Goal: Information Seeking & Learning: Check status

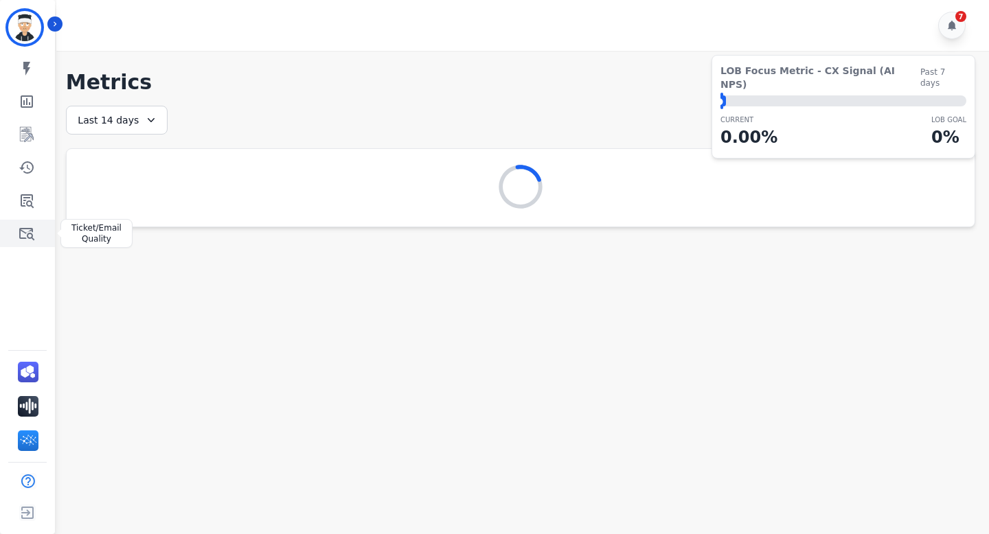
click at [21, 231] on icon "Sidebar" at bounding box center [26, 234] width 15 height 12
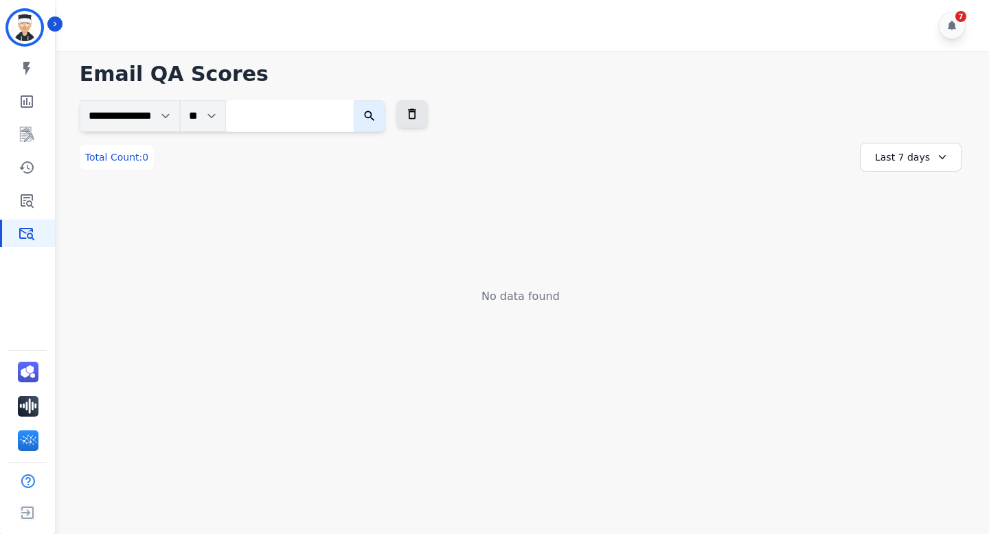
click at [917, 168] on div "Last 7 days" at bounding box center [911, 157] width 102 height 29
click at [905, 284] on li "Last 90 days" at bounding box center [919, 291] width 69 height 14
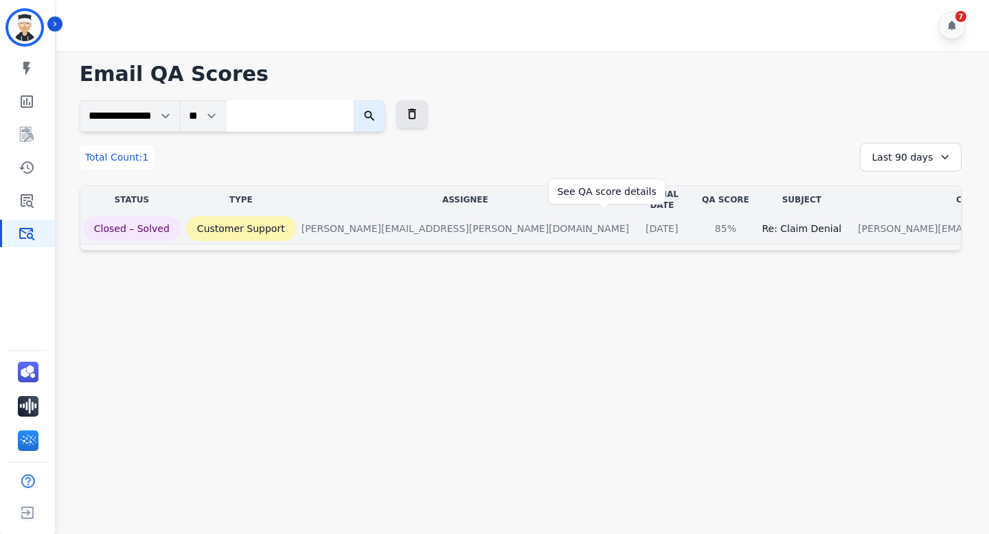
click at [694, 222] on div "85%" at bounding box center [725, 229] width 62 height 14
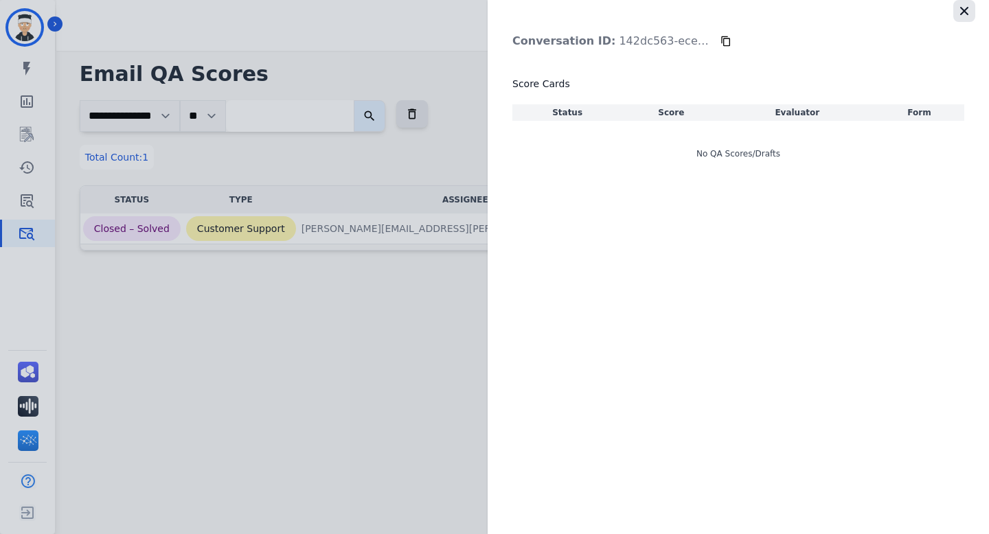
click at [967, 7] on icon "button" at bounding box center [964, 11] width 8 height 8
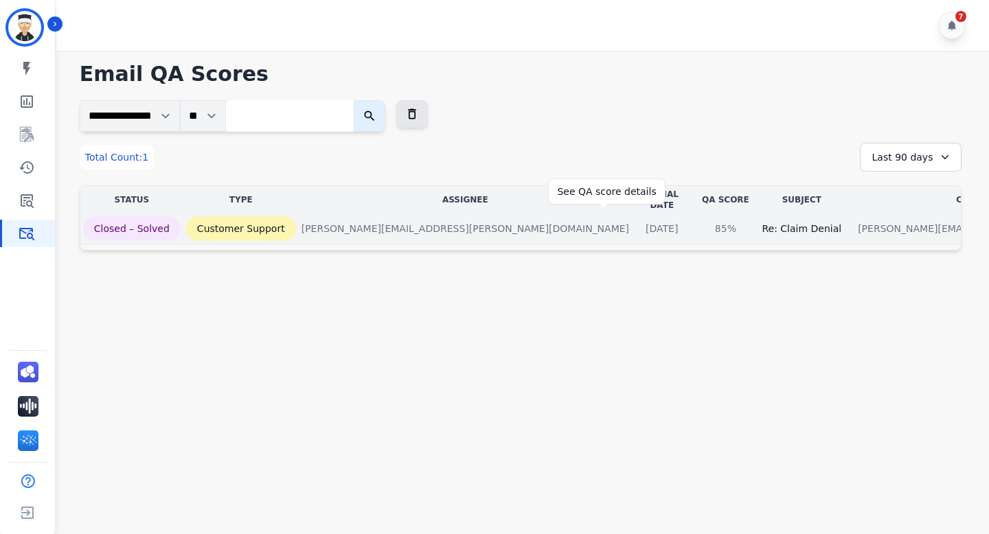
click at [694, 222] on div "85%" at bounding box center [725, 229] width 62 height 14
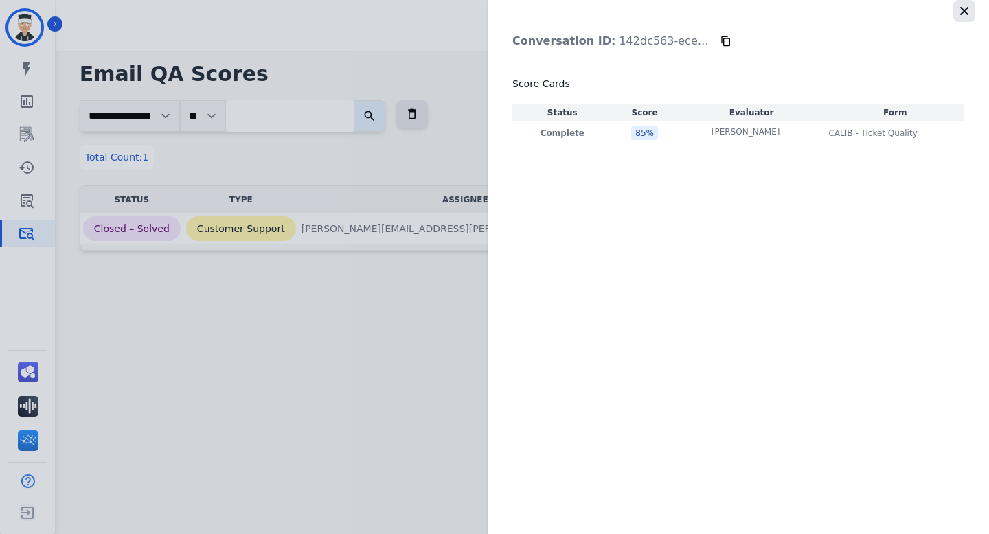
click at [963, 15] on icon "button" at bounding box center [964, 11] width 14 height 14
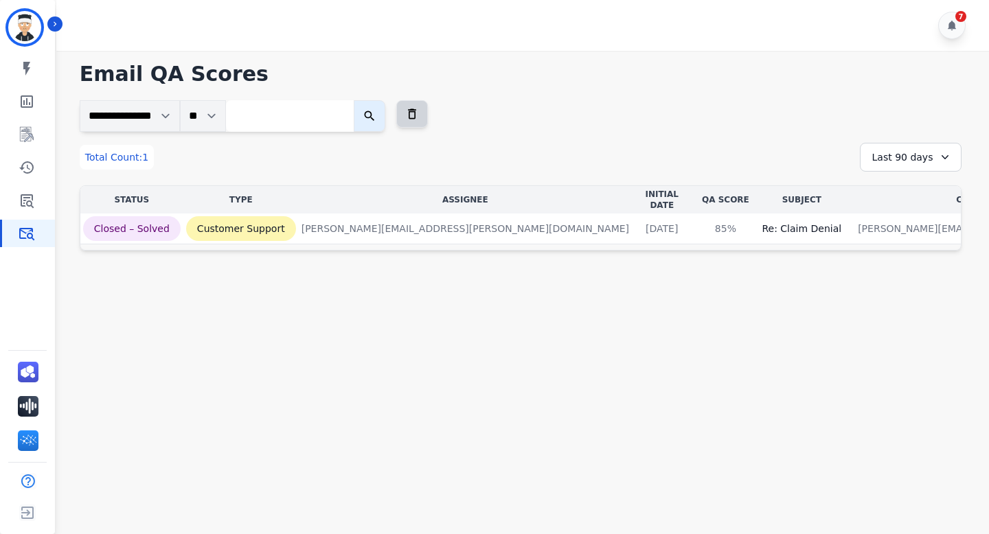
click at [428, 111] on button at bounding box center [412, 113] width 32 height 27
click at [883, 152] on div "Last 7 days" at bounding box center [911, 157] width 102 height 29
click at [903, 194] on li "Custom" at bounding box center [919, 192] width 69 height 14
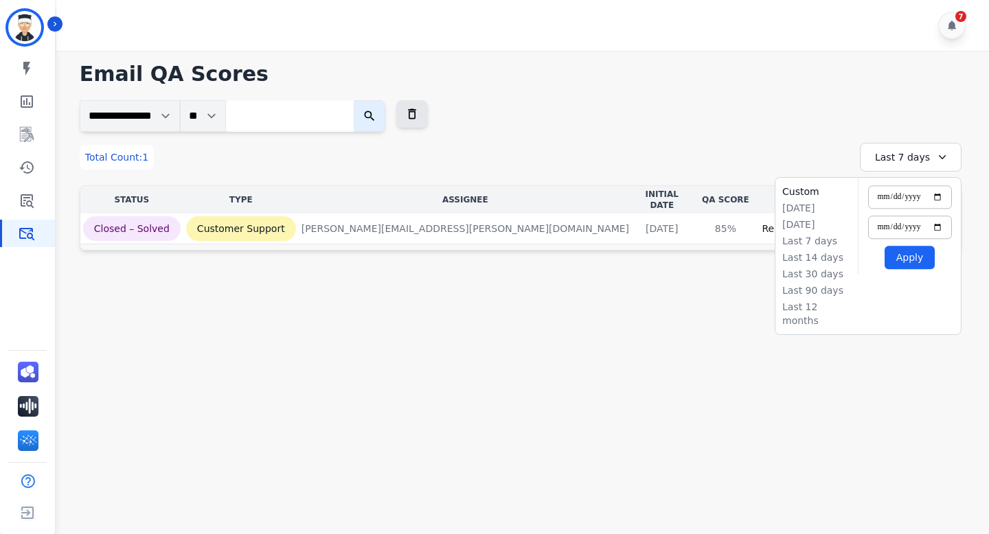
click at [896, 255] on button "Apply" at bounding box center [910, 257] width 50 height 23
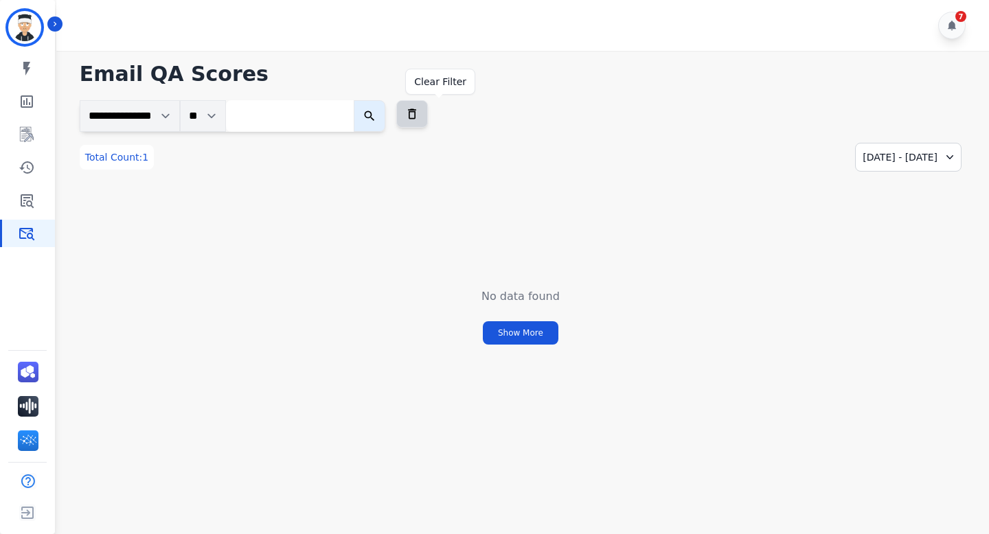
click at [428, 122] on button at bounding box center [412, 113] width 32 height 27
click at [36, 194] on link "Sidebar" at bounding box center [28, 200] width 53 height 27
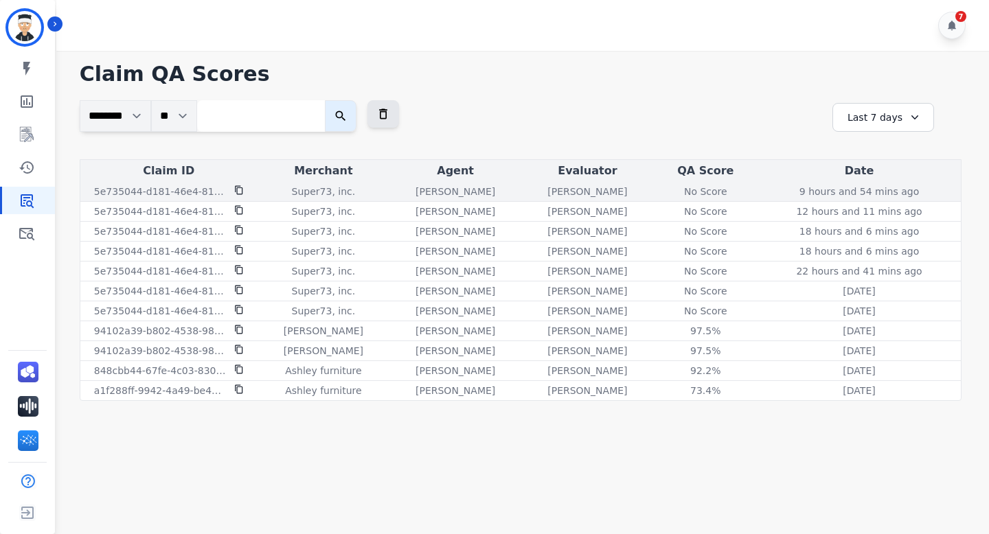
click at [725, 189] on div "No Score" at bounding box center [705, 192] width 62 height 14
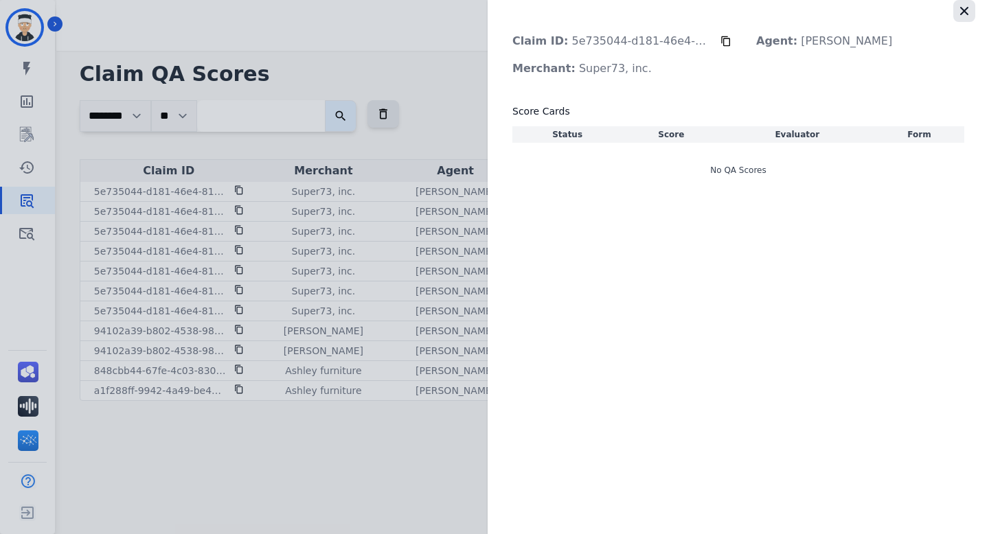
click at [964, 21] on button "button" at bounding box center [964, 11] width 22 height 22
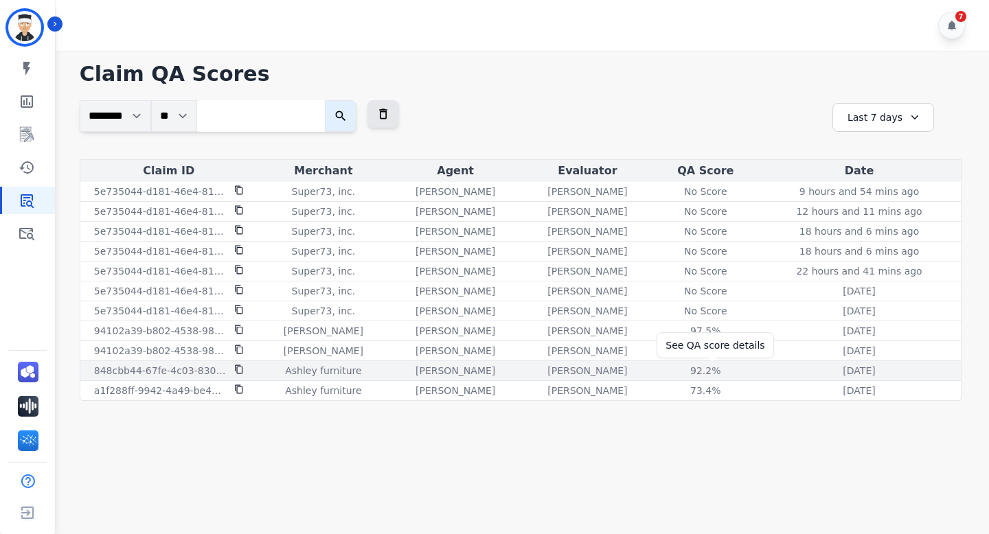
click at [722, 369] on div "92.2 %" at bounding box center [705, 371] width 62 height 14
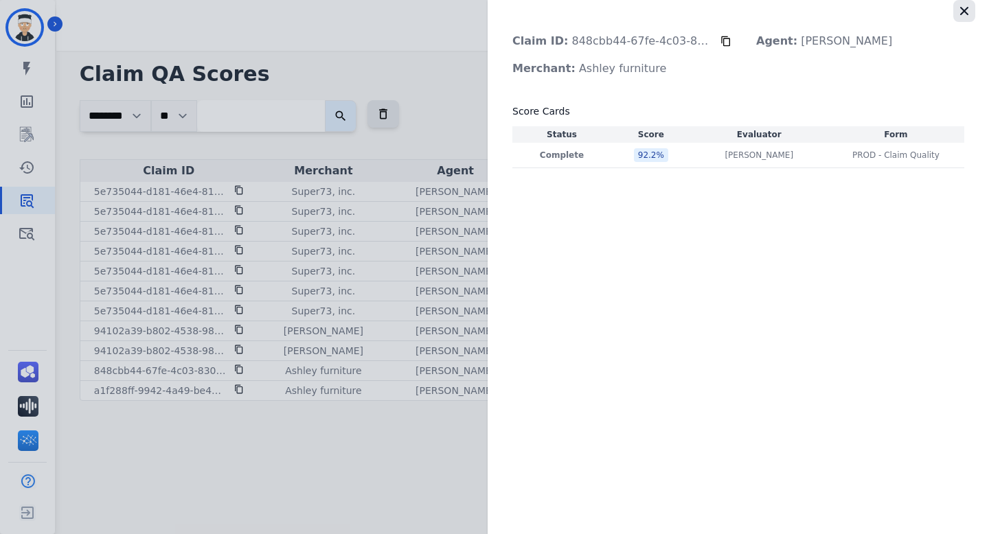
click at [966, 18] on button "button" at bounding box center [964, 11] width 22 height 22
